Goal: Find specific page/section: Find specific page/section

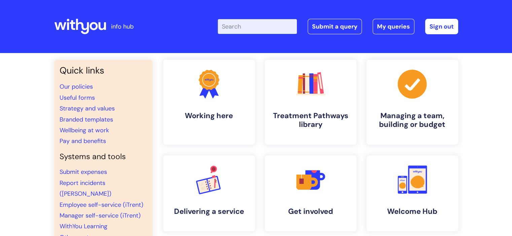
click at [274, 28] on input "Enter your search term here..." at bounding box center [257, 26] width 79 height 15
type input "leaver form"
click button "Search" at bounding box center [0, 0] width 0 height 0
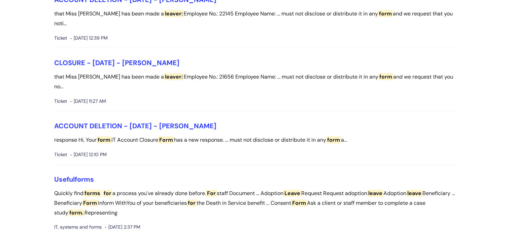
scroll to position [168, 0]
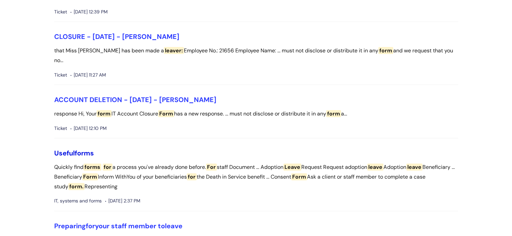
click at [78, 149] on span "forms" at bounding box center [84, 153] width 19 height 9
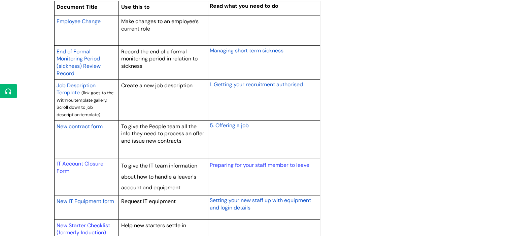
scroll to position [605, 0]
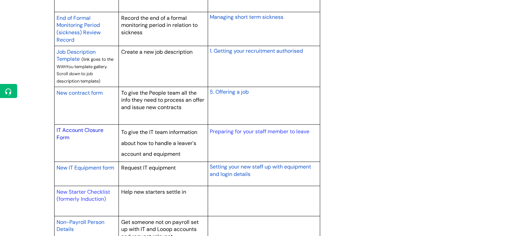
click at [96, 131] on link "IT Account Closure Form" at bounding box center [80, 134] width 47 height 14
